Goal: Check status: Check status

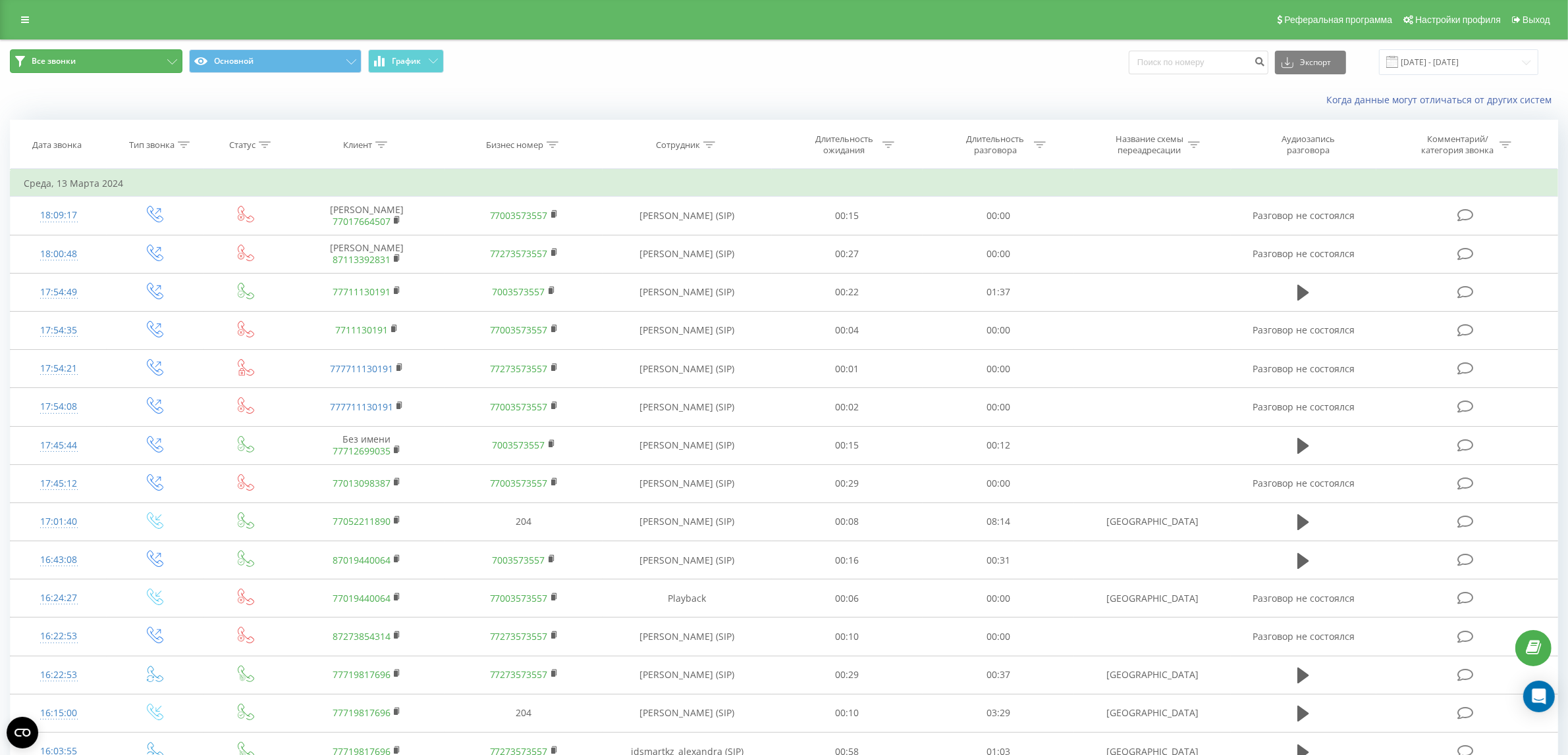
click at [156, 69] on button "Все звонки" at bounding box center [96, 62] width 172 height 24
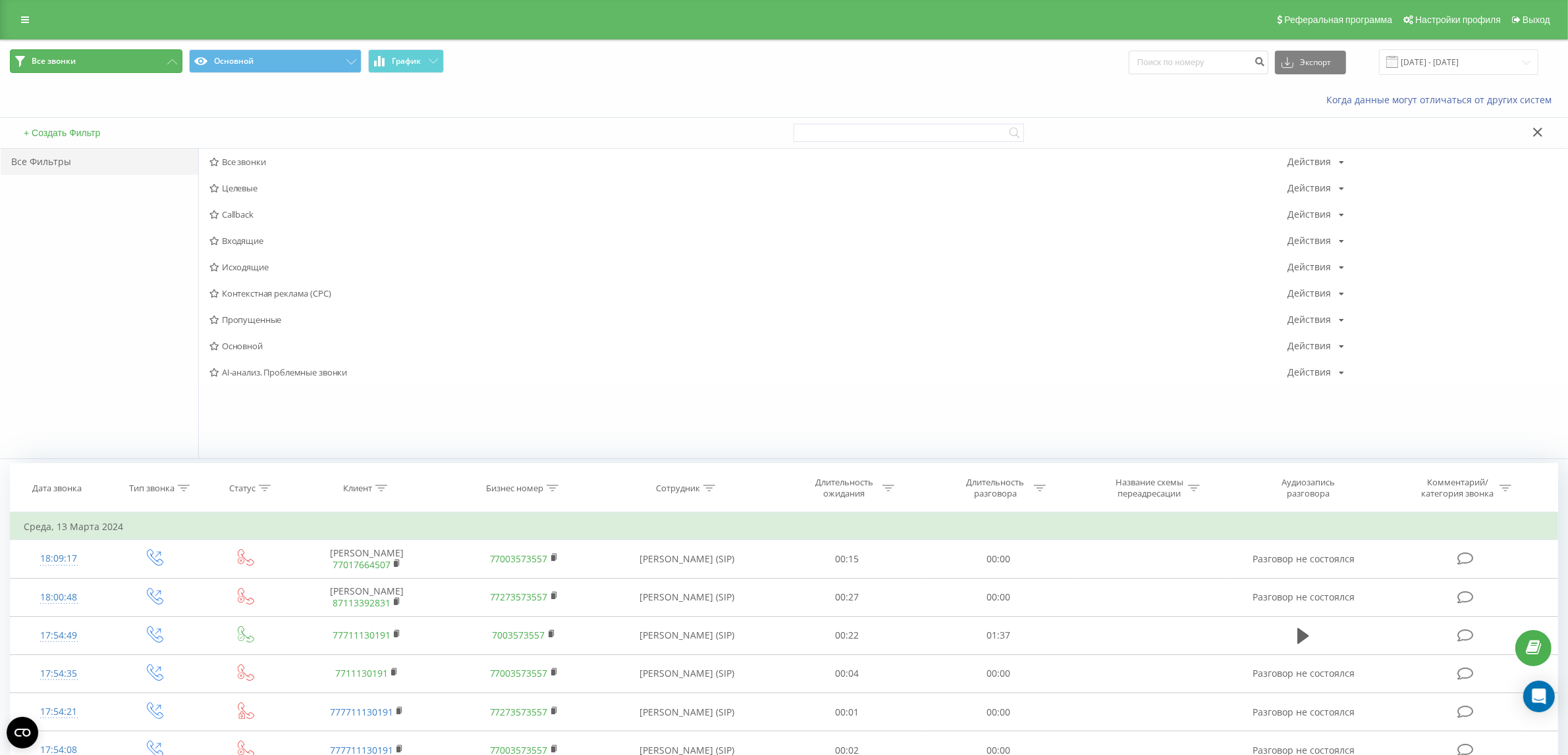
click at [156, 69] on button "Все звонки" at bounding box center [96, 62] width 172 height 24
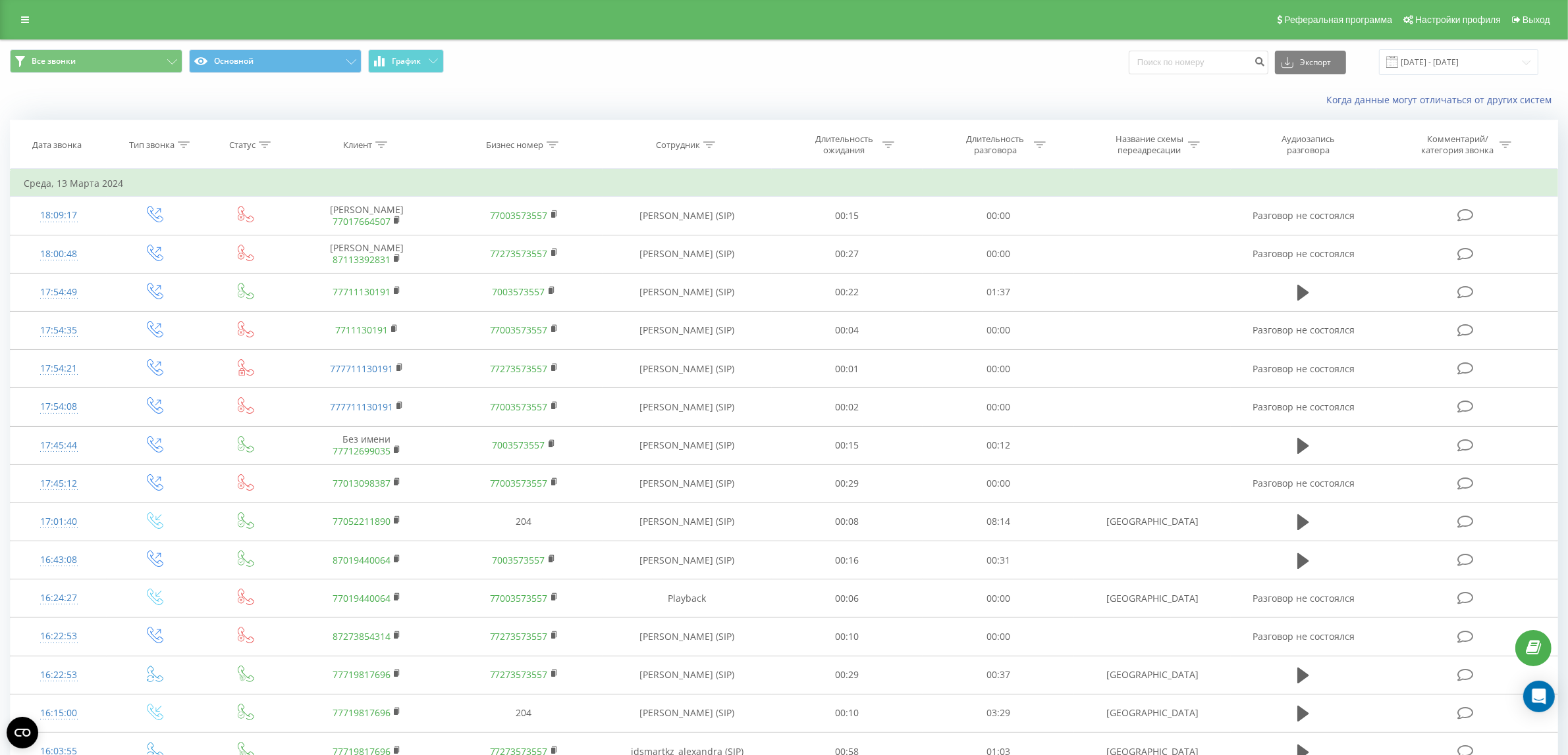
click at [693, 104] on div "Когда данные могут отличаться от других систем" at bounding box center [1076, 100] width 979 height 13
click at [1443, 68] on input "[DATE] - [DATE]" at bounding box center [1458, 63] width 160 height 26
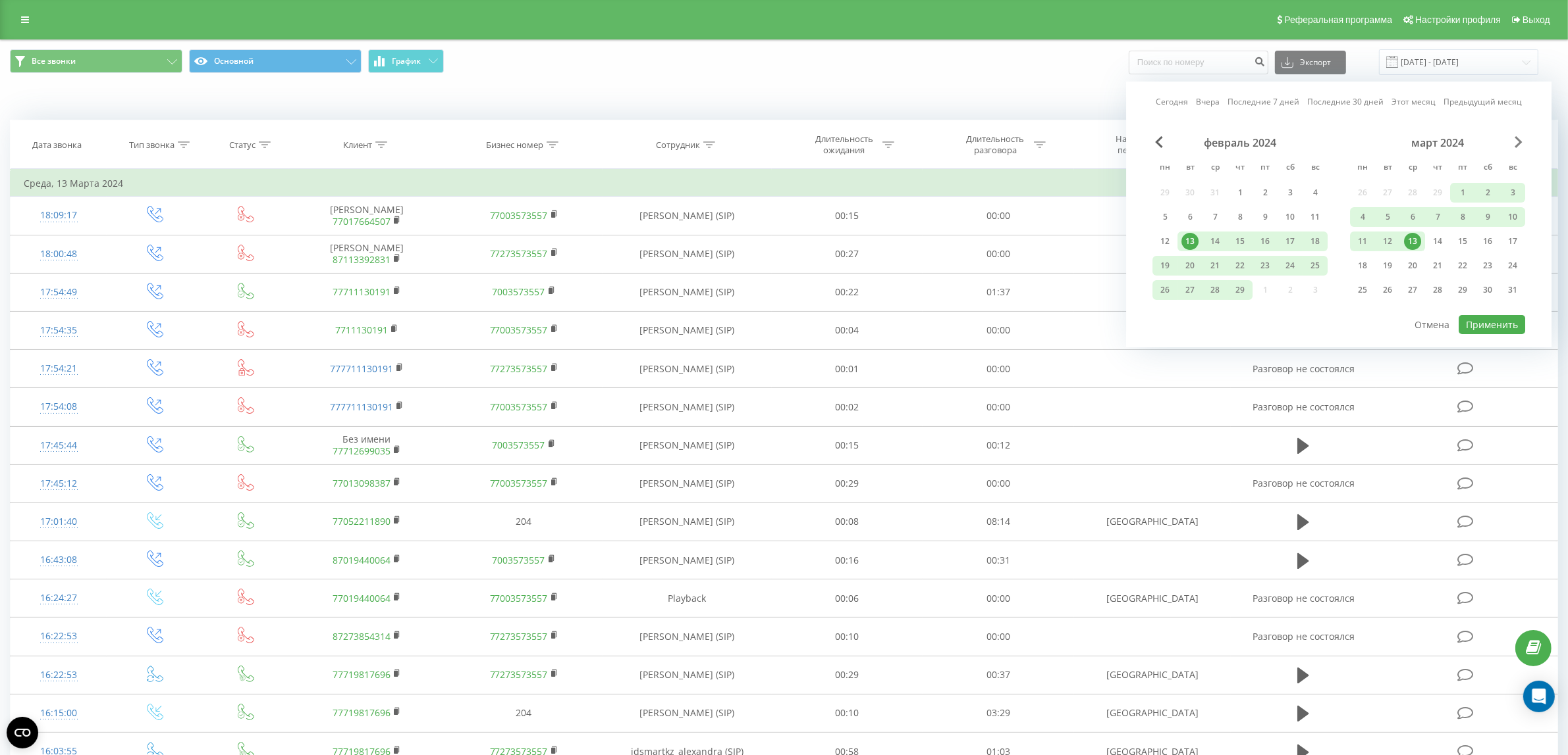
click at [1519, 136] on span "Next Month" at bounding box center [1518, 142] width 8 height 12
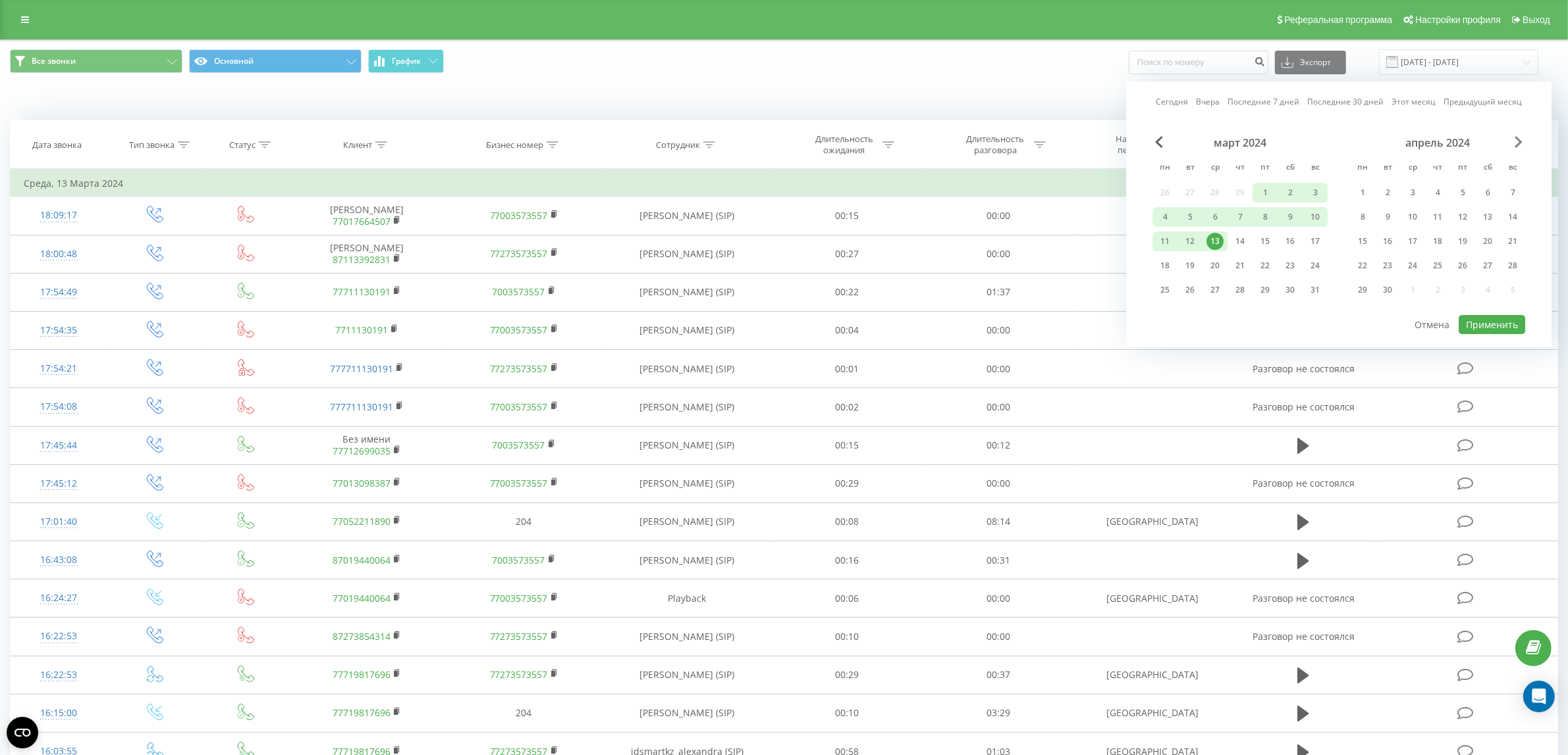
click at [1519, 136] on span "Next Month" at bounding box center [1518, 142] width 8 height 12
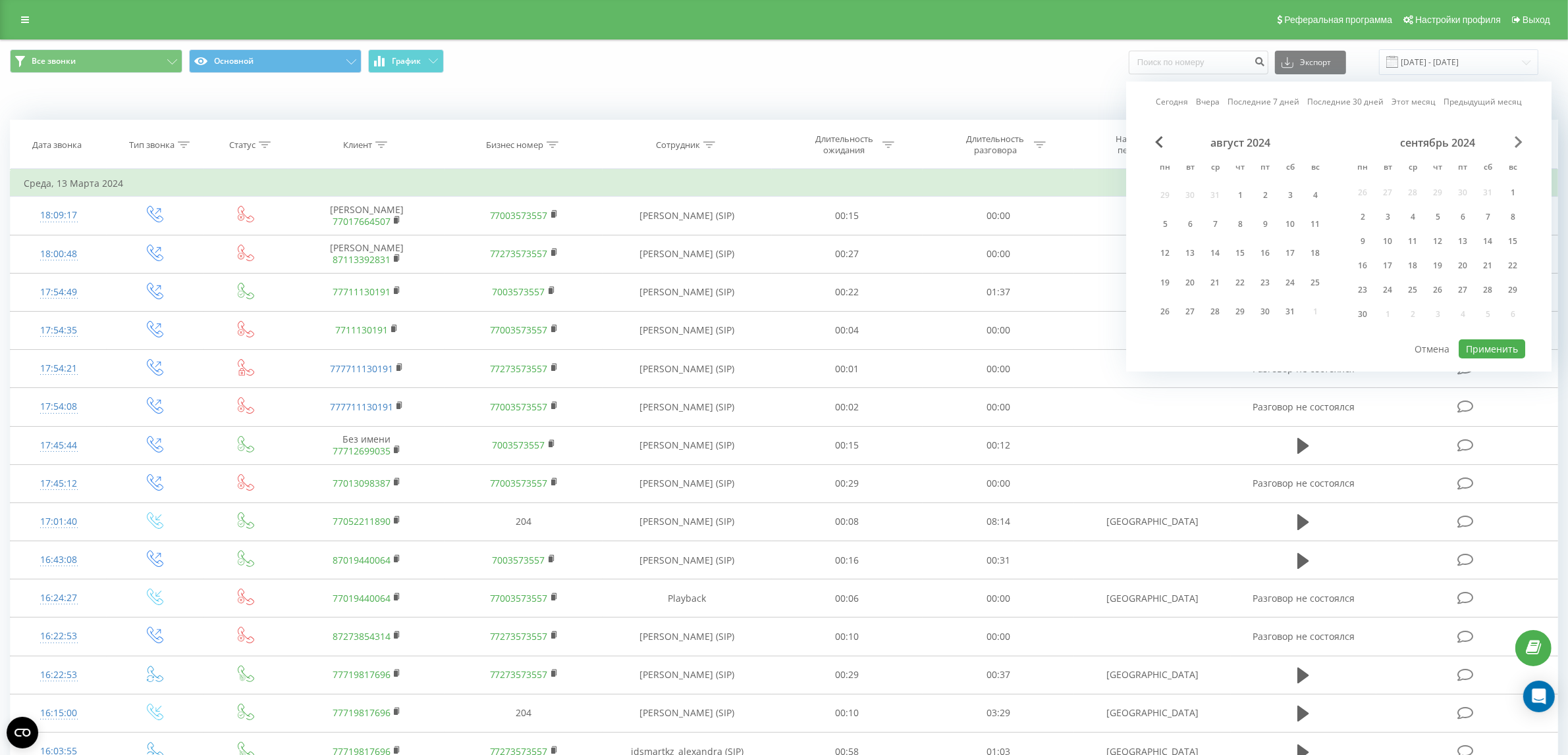
click at [1519, 136] on span "Next Month" at bounding box center [1518, 142] width 8 height 12
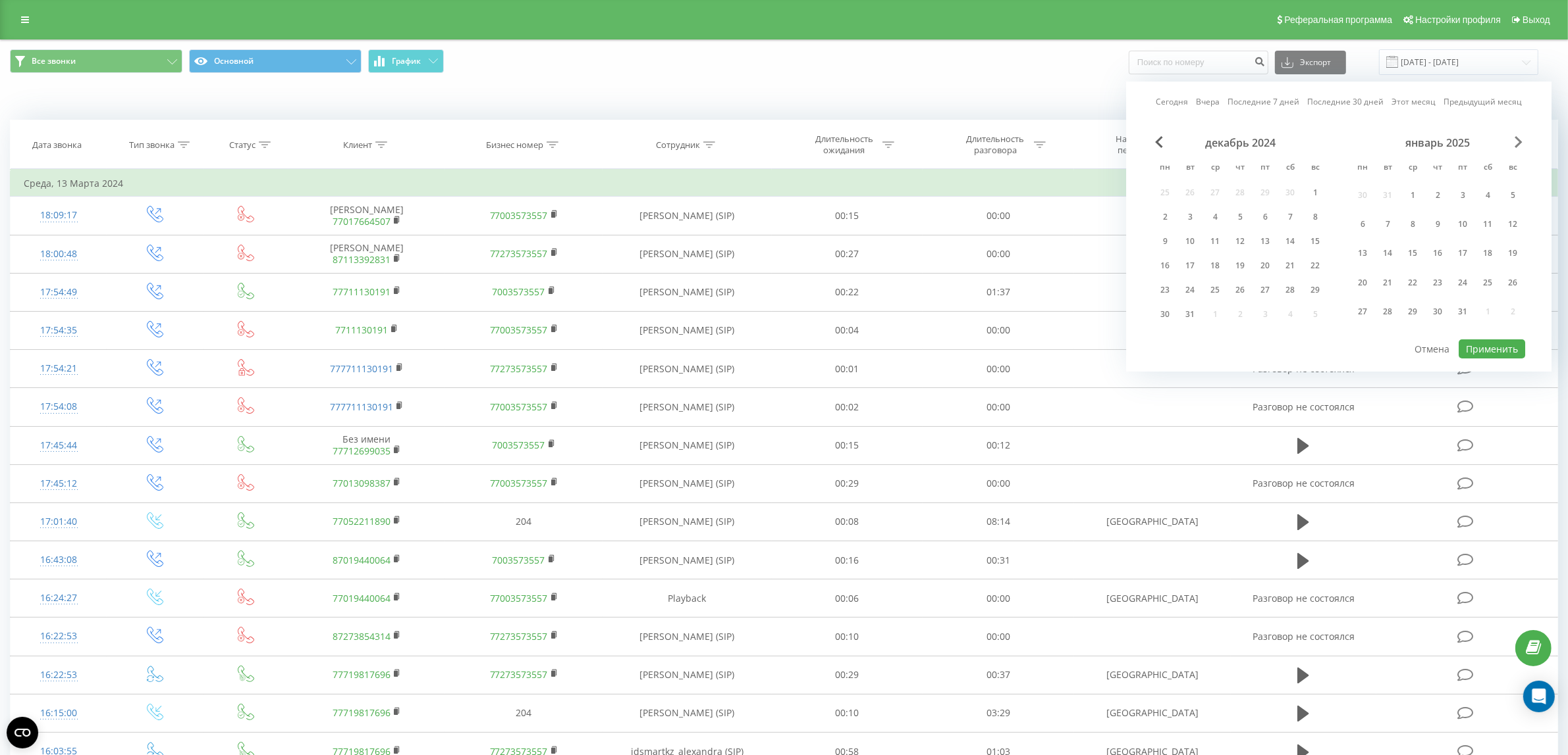
click at [1519, 136] on span "Next Month" at bounding box center [1518, 142] width 8 height 12
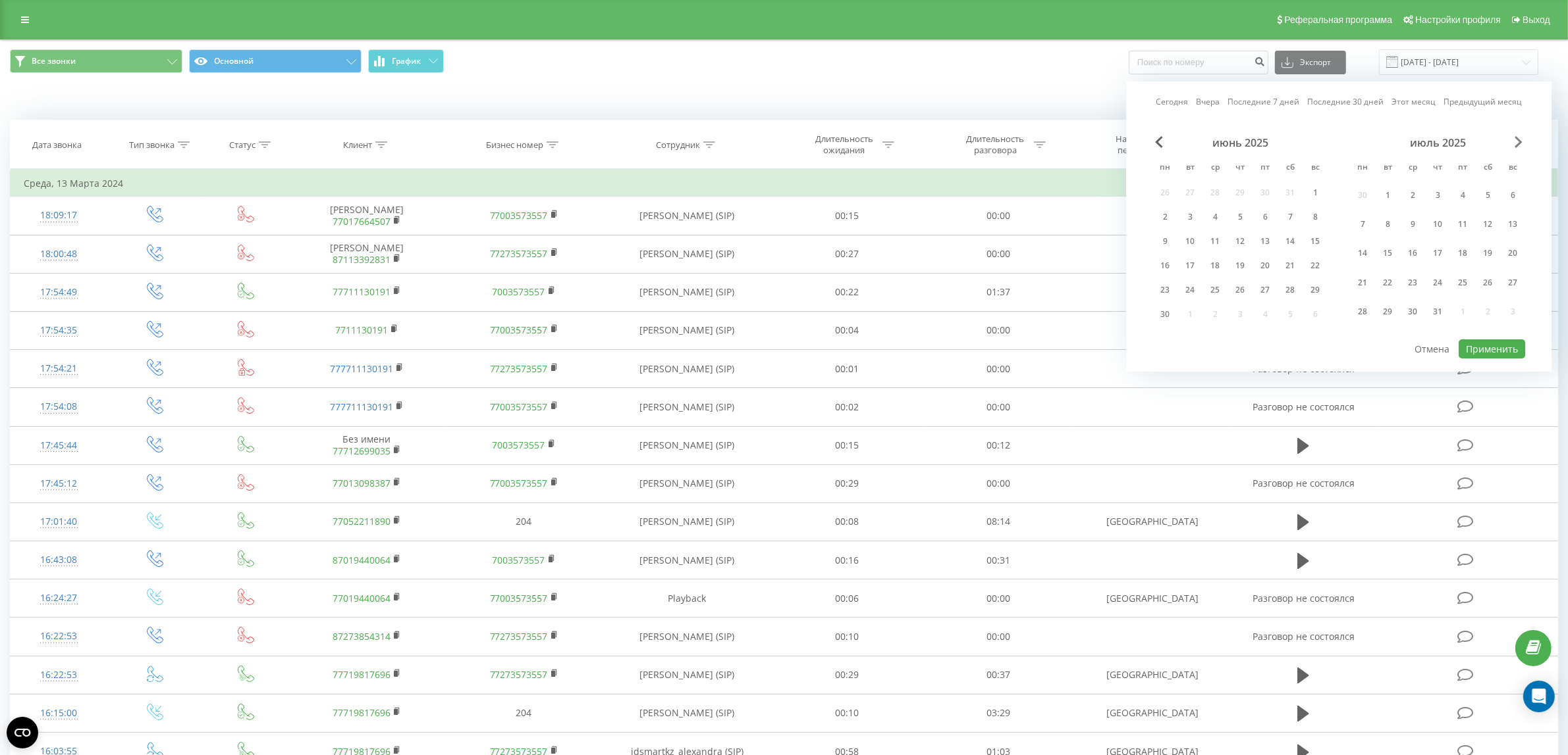
click at [1519, 136] on span "Next Month" at bounding box center [1518, 142] width 8 height 12
click at [1459, 264] on div "22" at bounding box center [1462, 265] width 18 height 18
click at [1482, 316] on button "Применить" at bounding box center [1491, 324] width 66 height 19
type input "[DATE] - [DATE]"
